Goal: Task Accomplishment & Management: Manage account settings

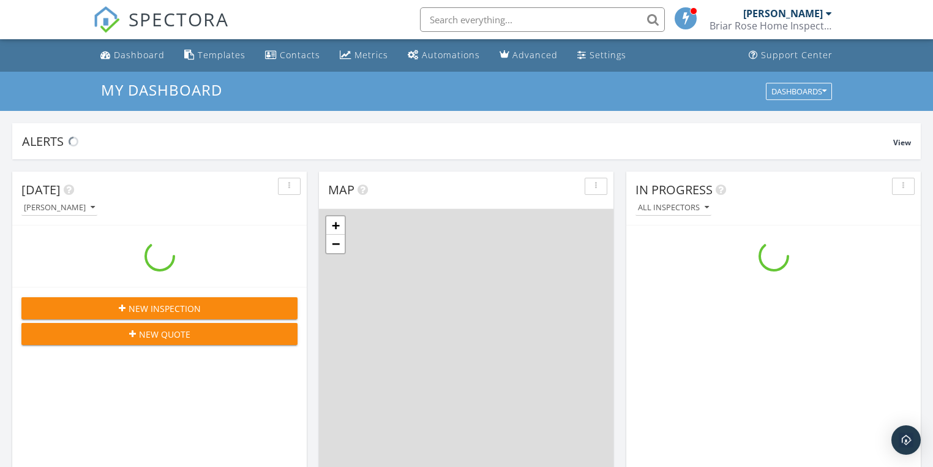
scroll to position [1130, 949]
